Goal: Task Accomplishment & Management: Manage account settings

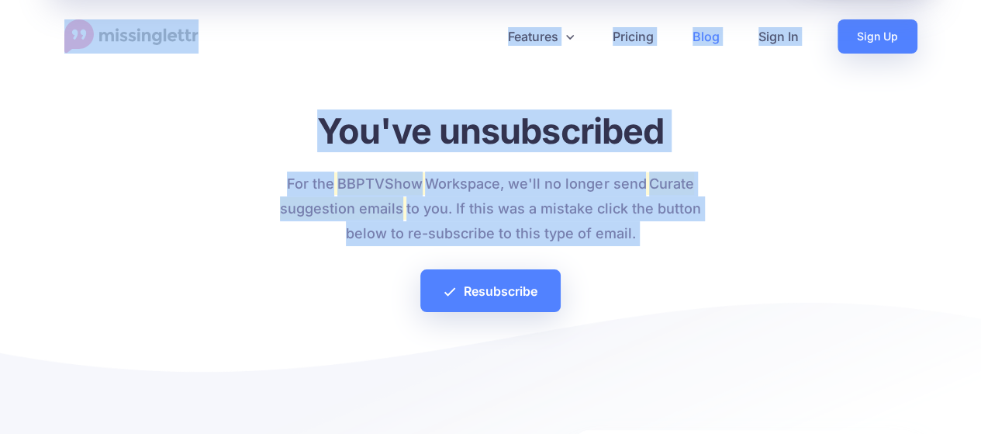
drag, startPoint x: 6, startPoint y: 9, endPoint x: 798, endPoint y: 249, distance: 827.8
copy div "Features Drip Campaigns Drive traffic on autopilot Curate Find and be found Cal…"
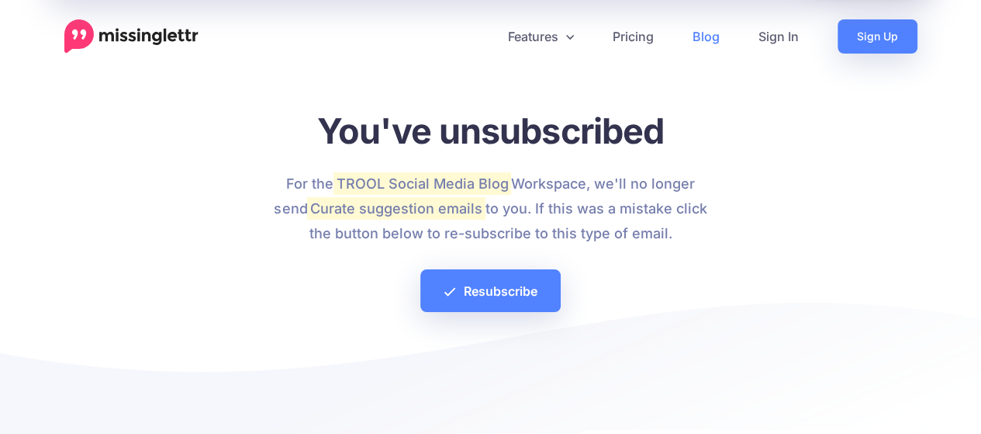
drag, startPoint x: 39, startPoint y: 16, endPoint x: 612, endPoint y: 179, distance: 596.2
copy div "Features Drip Campaigns Drive traffic on autopilot Curate Find and be found Cal…"
